Goal: Task Accomplishment & Management: Complete application form

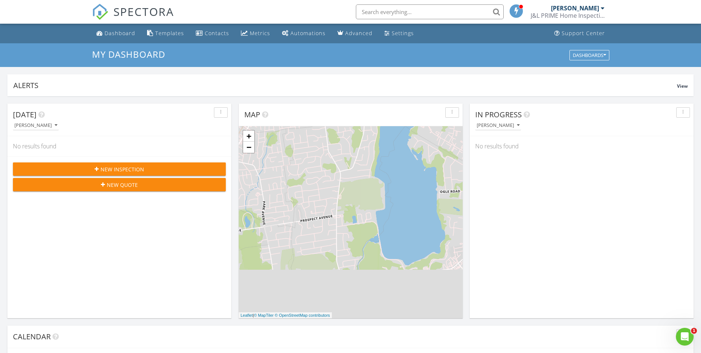
click at [81, 169] on div "New Inspection" at bounding box center [119, 169] width 201 height 8
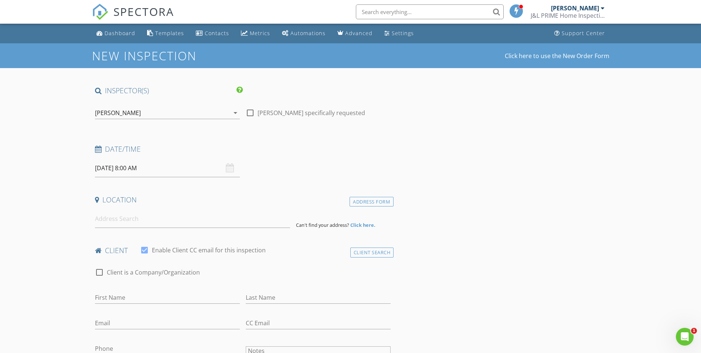
click at [230, 167] on div "[DATE] 8:00 AM" at bounding box center [167, 168] width 145 height 18
click at [142, 167] on input "[DATE] 8:00 AM" at bounding box center [167, 168] width 145 height 18
type input "07"
type input "08/28/2025 7:00 AM"
click at [138, 301] on span at bounding box center [137, 297] width 5 height 7
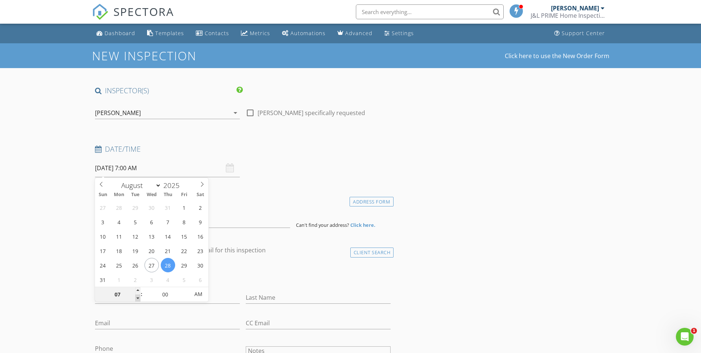
type input "06"
type input "08/28/2025 6:00 AM"
click at [138, 301] on span at bounding box center [137, 297] width 5 height 7
type input "05"
type input "08/28/2025 5:00 AM"
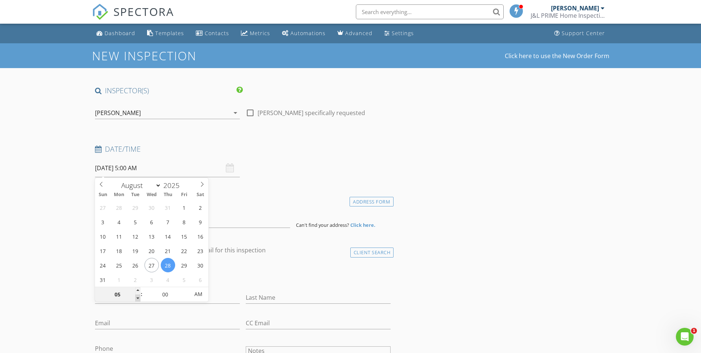
click at [138, 301] on span at bounding box center [137, 297] width 5 height 7
type input "04"
click at [137, 299] on span at bounding box center [137, 297] width 5 height 7
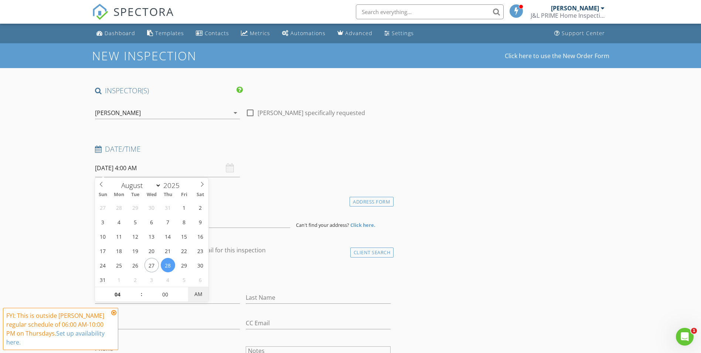
type input "08/28/2025 4:00 PM"
click at [200, 298] on span "AM" at bounding box center [198, 294] width 20 height 15
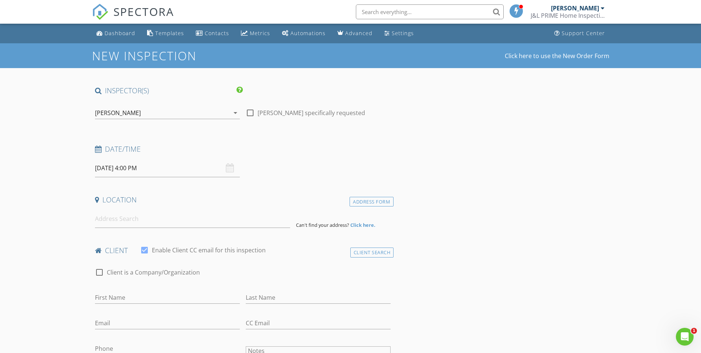
click at [142, 218] on input at bounding box center [192, 219] width 195 height 18
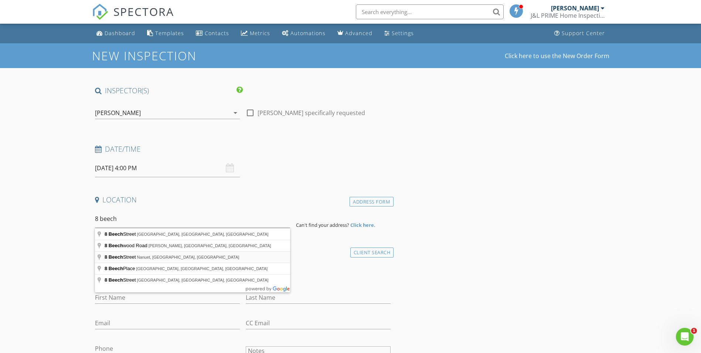
type input "8 Beech Street, Nanuet, NY, USA"
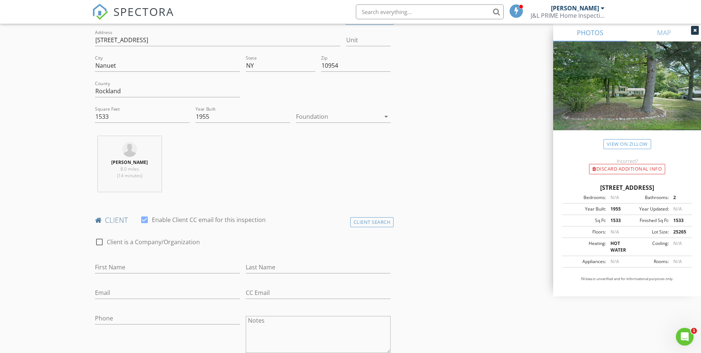
scroll to position [259, 0]
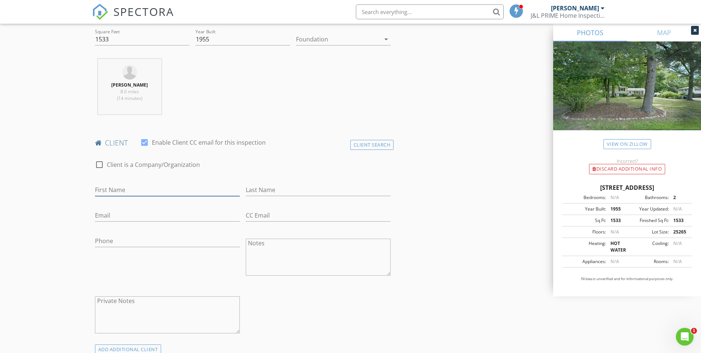
click at [133, 185] on input "First Name" at bounding box center [167, 190] width 145 height 12
type input "M"
type input "Allison"
type input "Klimetz"
click at [125, 212] on input "Email" at bounding box center [167, 215] width 145 height 12
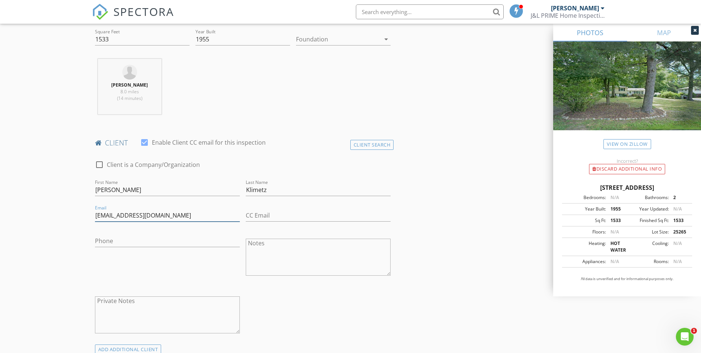
type input "allisonrose.klimetz@gmail.com"
click at [149, 243] on input "Phone" at bounding box center [167, 241] width 145 height 12
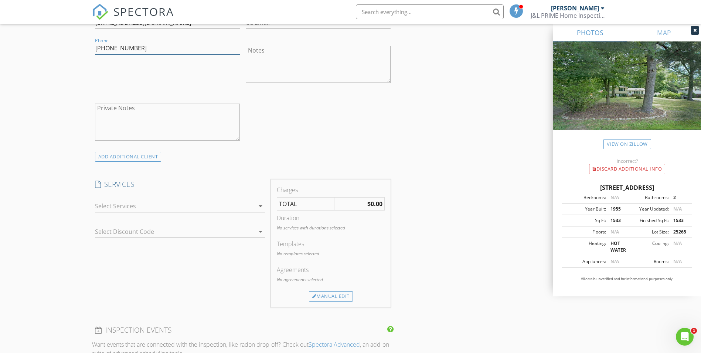
scroll to position [481, 0]
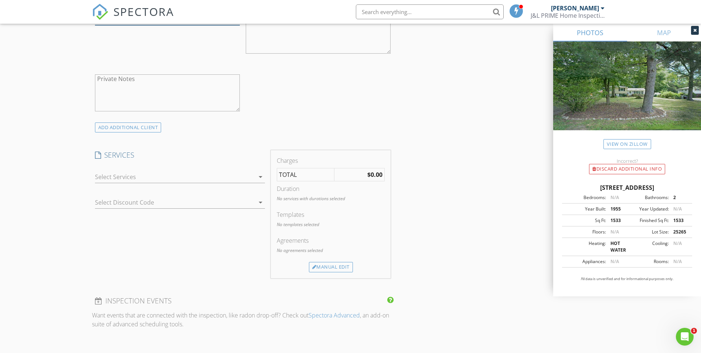
type input "646-523-8189"
click at [243, 177] on div at bounding box center [175, 177] width 160 height 12
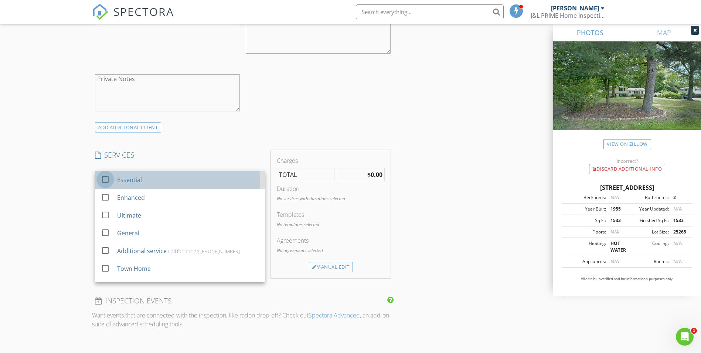
click at [107, 183] on div at bounding box center [105, 179] width 13 height 13
checkbox input "false"
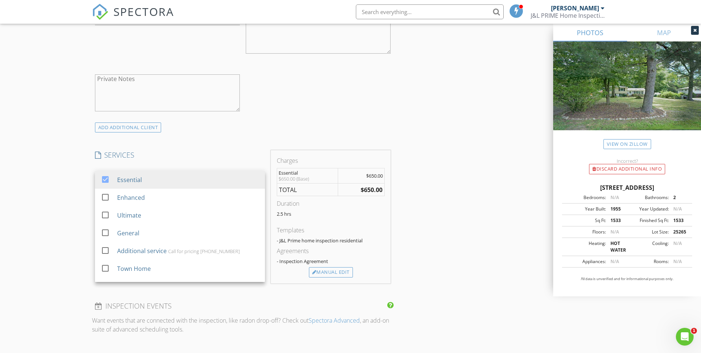
click at [55, 190] on div "New Inspection Click here to use the New Order Form INSPECTOR(S) check_box Jose…" at bounding box center [350, 230] width 701 height 1335
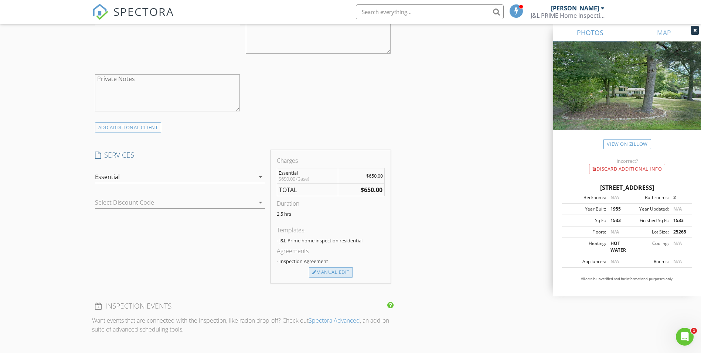
click at [318, 275] on div "Manual Edit" at bounding box center [331, 272] width 44 height 10
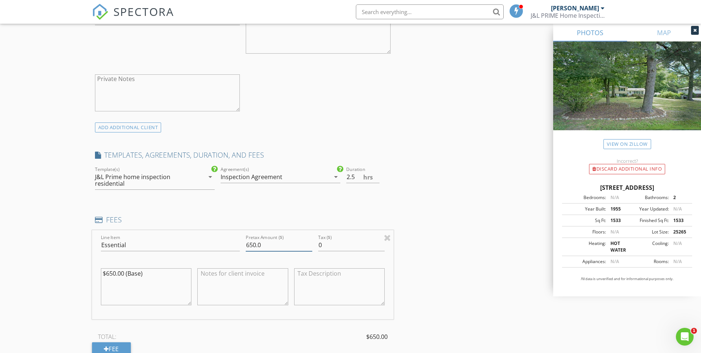
click at [271, 245] on input "650.0" at bounding box center [279, 245] width 67 height 12
click at [438, 255] on div "INSPECTOR(S) check_box Joseph Kennedy PRIMARY Joseph Kennedy arrow_drop_down ch…" at bounding box center [351, 283] width 518 height 1357
click at [262, 244] on input "600" at bounding box center [279, 245] width 67 height 12
type input "600.00"
click at [481, 249] on div "INSPECTOR(S) check_box Joseph Kennedy PRIMARY Joseph Kennedy arrow_drop_down ch…" at bounding box center [351, 283] width 518 height 1357
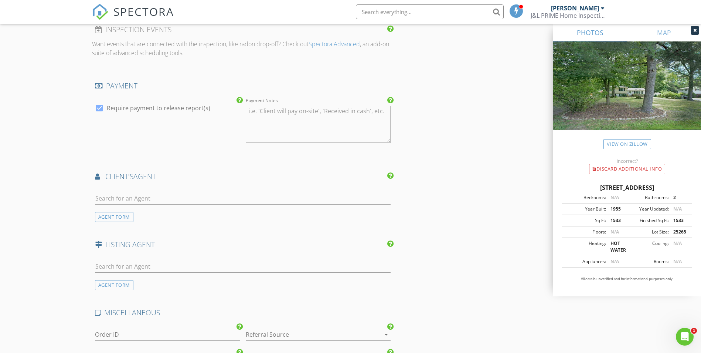
scroll to position [850, 0]
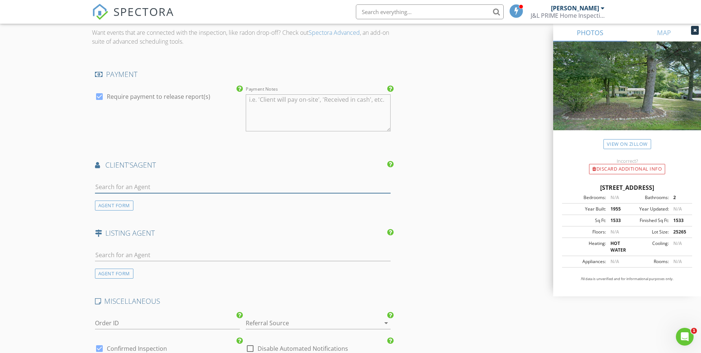
click at [183, 186] on input "text" at bounding box center [243, 187] width 296 height 12
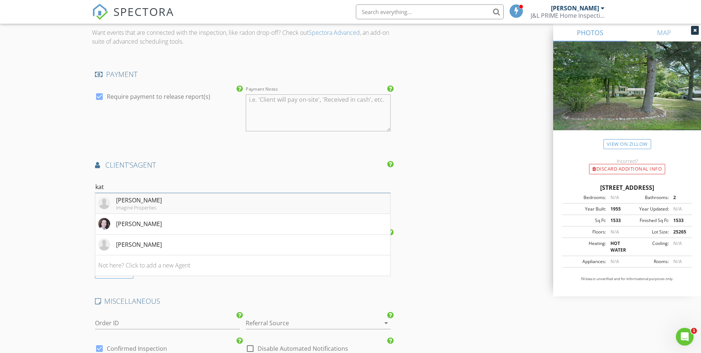
type input "kat"
click at [163, 202] on li "Kate Kennedy Imagine Properties" at bounding box center [242, 203] width 295 height 21
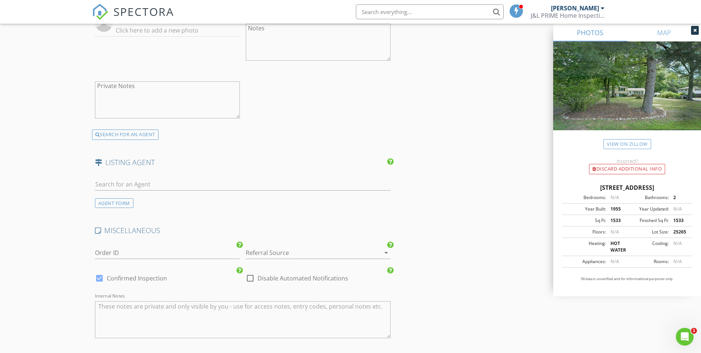
scroll to position [1092, 0]
click at [156, 182] on input "text" at bounding box center [243, 182] width 296 height 12
type input "p"
click at [124, 202] on div "AGENT FORM" at bounding box center [114, 201] width 38 height 10
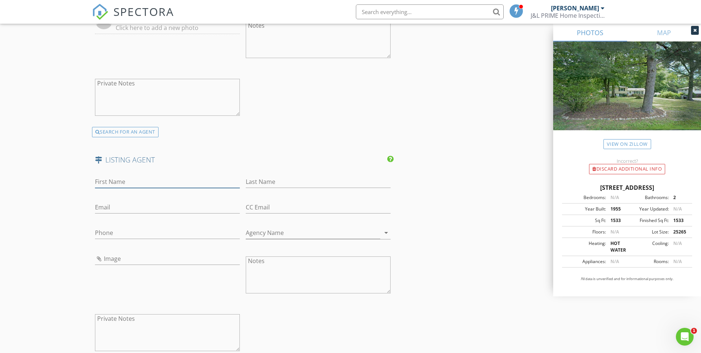
click at [135, 177] on input "First Name" at bounding box center [167, 182] width 145 height 12
type input "Patrick"
type input "Lynch"
click at [122, 208] on input "Email" at bounding box center [167, 207] width 145 height 12
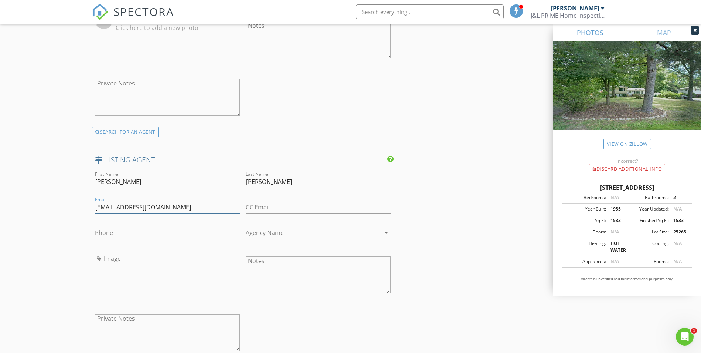
type input "[EMAIL_ADDRESS][DOMAIN_NAME]"
click at [120, 233] on input "Phone" at bounding box center [167, 233] width 145 height 12
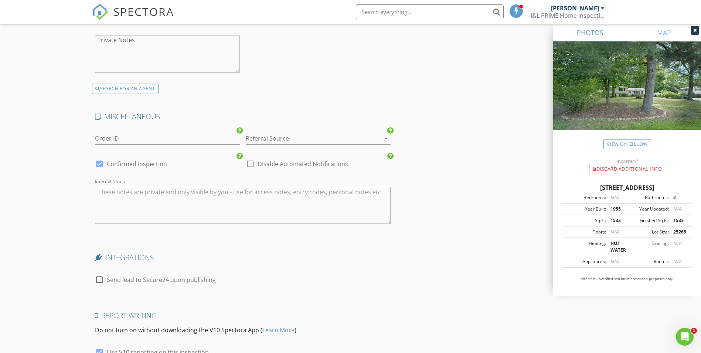
scroll to position [1444, 0]
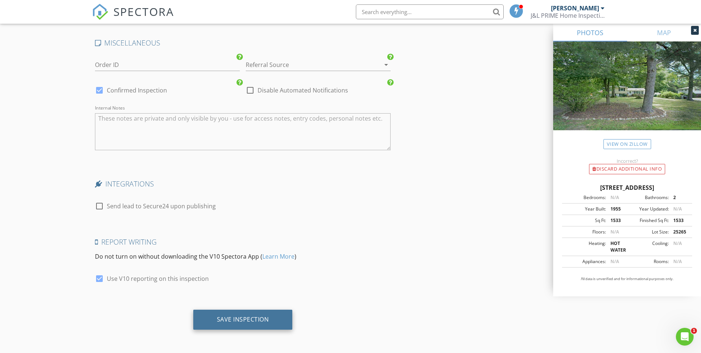
type input "[PHONE_NUMBER]"
click at [244, 313] on div "Save Inspection" at bounding box center [242, 319] width 99 height 20
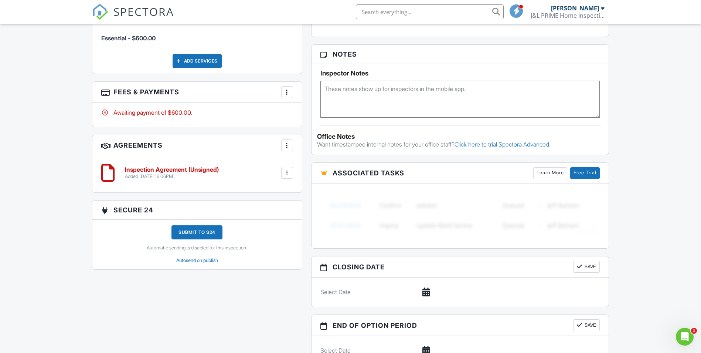
scroll to position [318, 0]
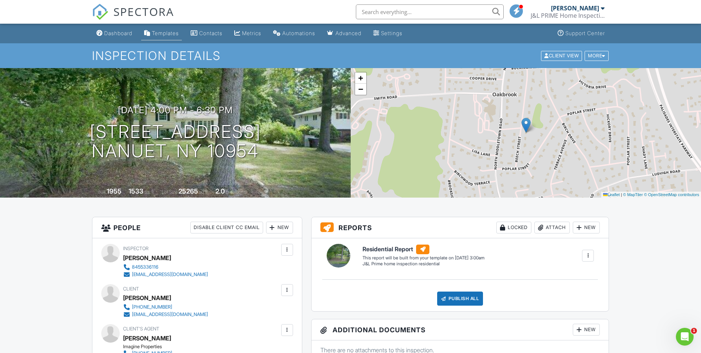
click at [160, 30] on div "Templates" at bounding box center [165, 33] width 27 height 6
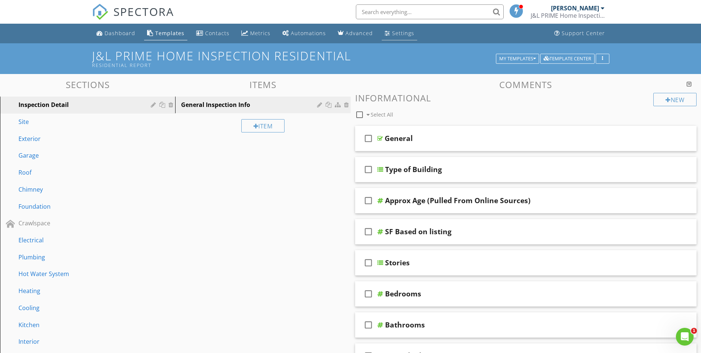
click at [383, 30] on link "Settings" at bounding box center [399, 34] width 35 height 14
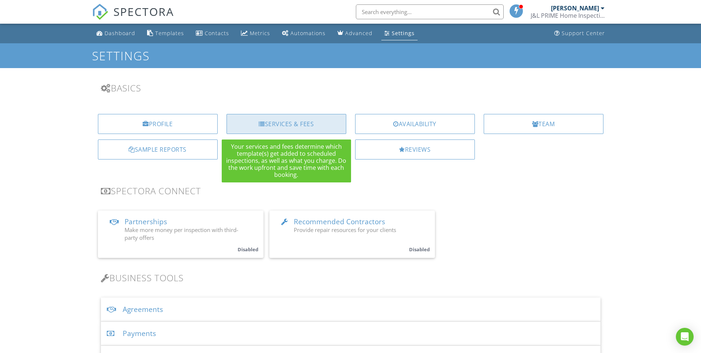
click at [297, 121] on div "Services & Fees" at bounding box center [287, 124] width 120 height 20
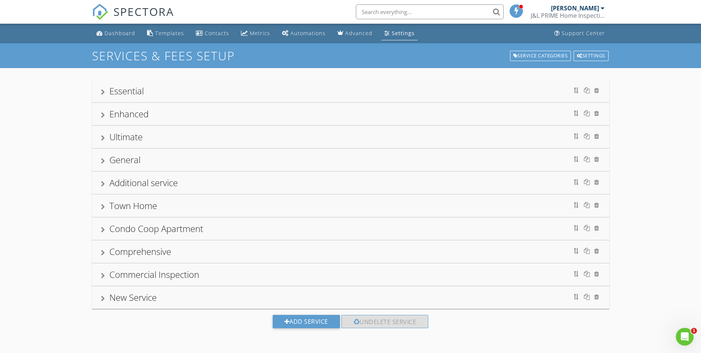
click at [201, 90] on div "Essential" at bounding box center [351, 90] width 500 height 13
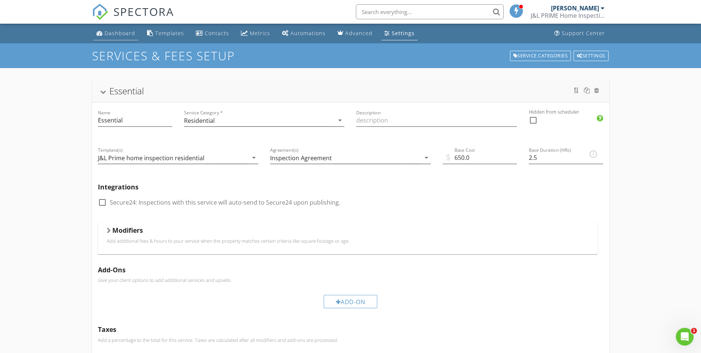
click at [122, 28] on link "Dashboard" at bounding box center [116, 34] width 45 height 14
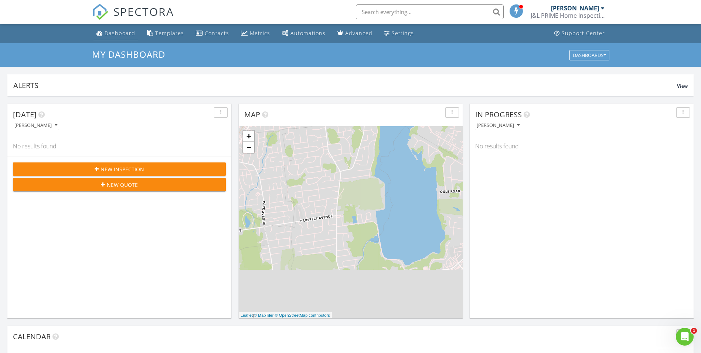
click at [118, 32] on div "Dashboard" at bounding box center [120, 33] width 31 height 7
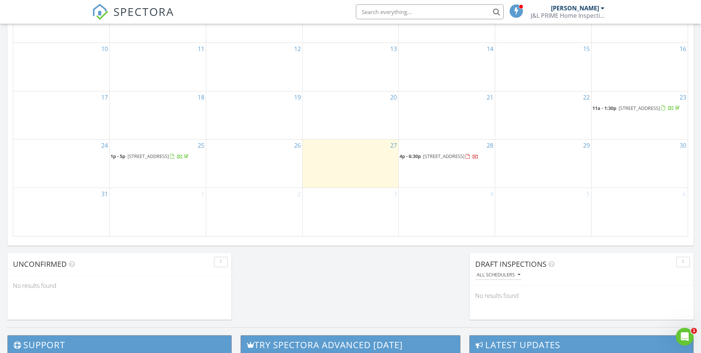
scroll to position [444, 0]
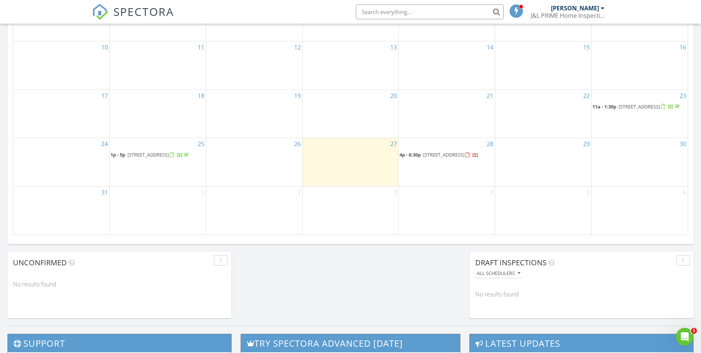
click at [428, 151] on span "[STREET_ADDRESS]" at bounding box center [443, 154] width 41 height 7
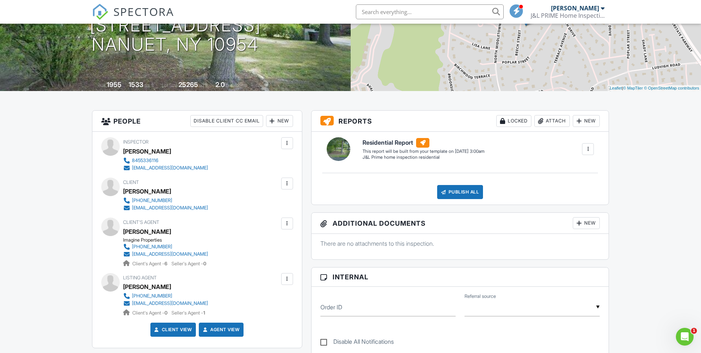
scroll to position [185, 0]
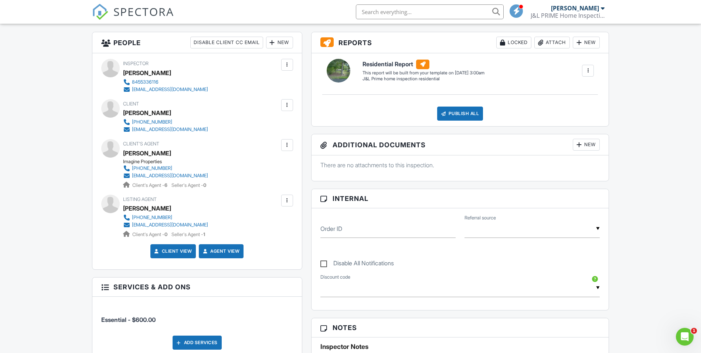
click at [184, 256] on div "Client View" at bounding box center [173, 251] width 46 height 14
click at [177, 252] on link "Client View" at bounding box center [172, 250] width 39 height 7
click at [29, 63] on div "Dashboard Templates Contacts Metrics Automations Advanced Settings Support Cent…" at bounding box center [350, 329] width 701 height 980
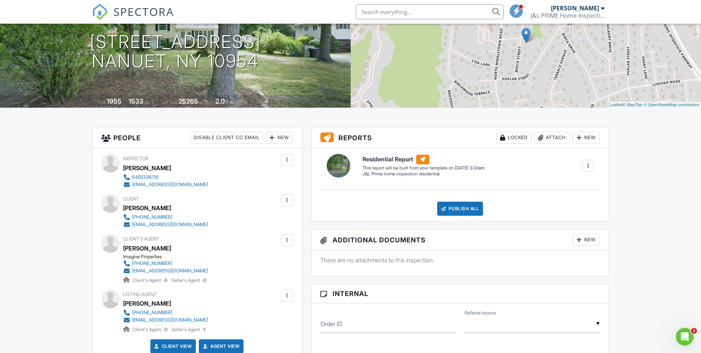
scroll to position [0, 0]
